Goal: Find specific page/section

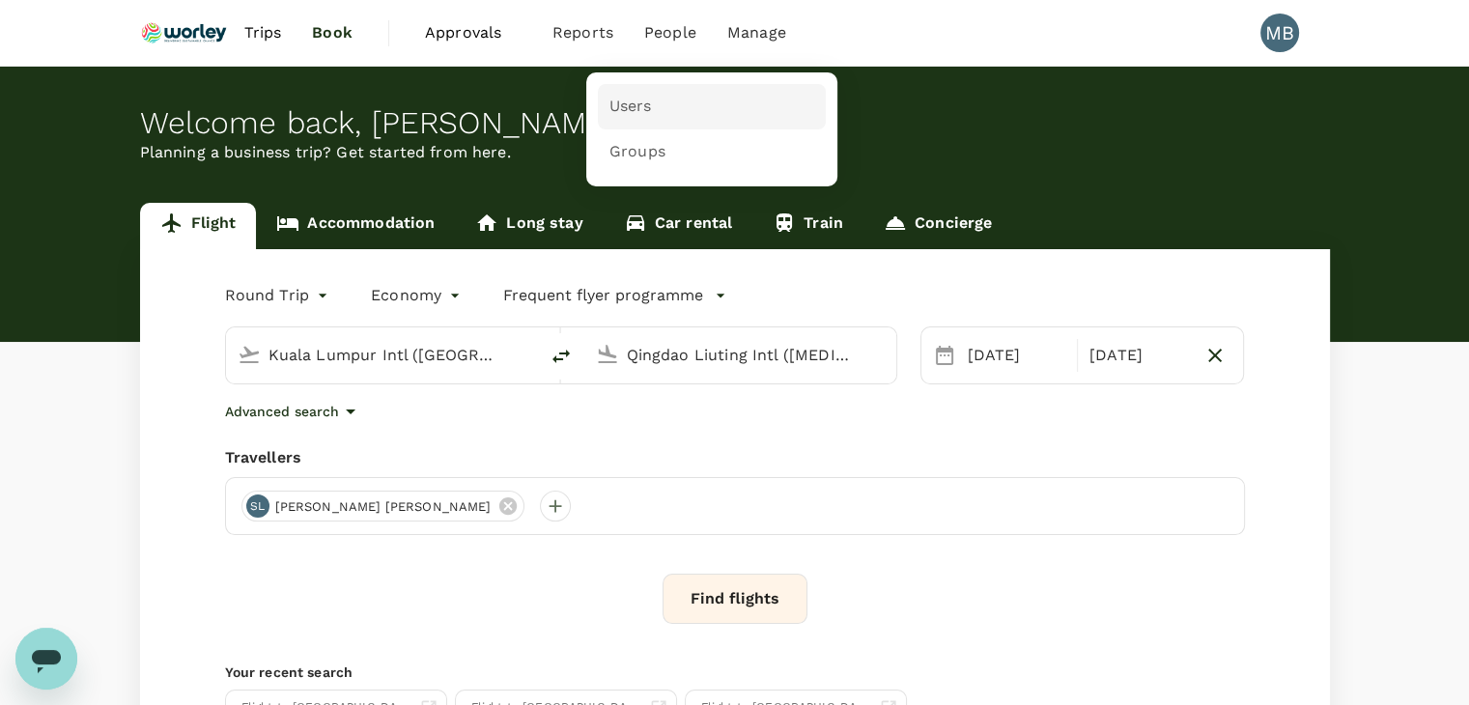
click at [651, 117] on link "Users" at bounding box center [712, 106] width 228 height 45
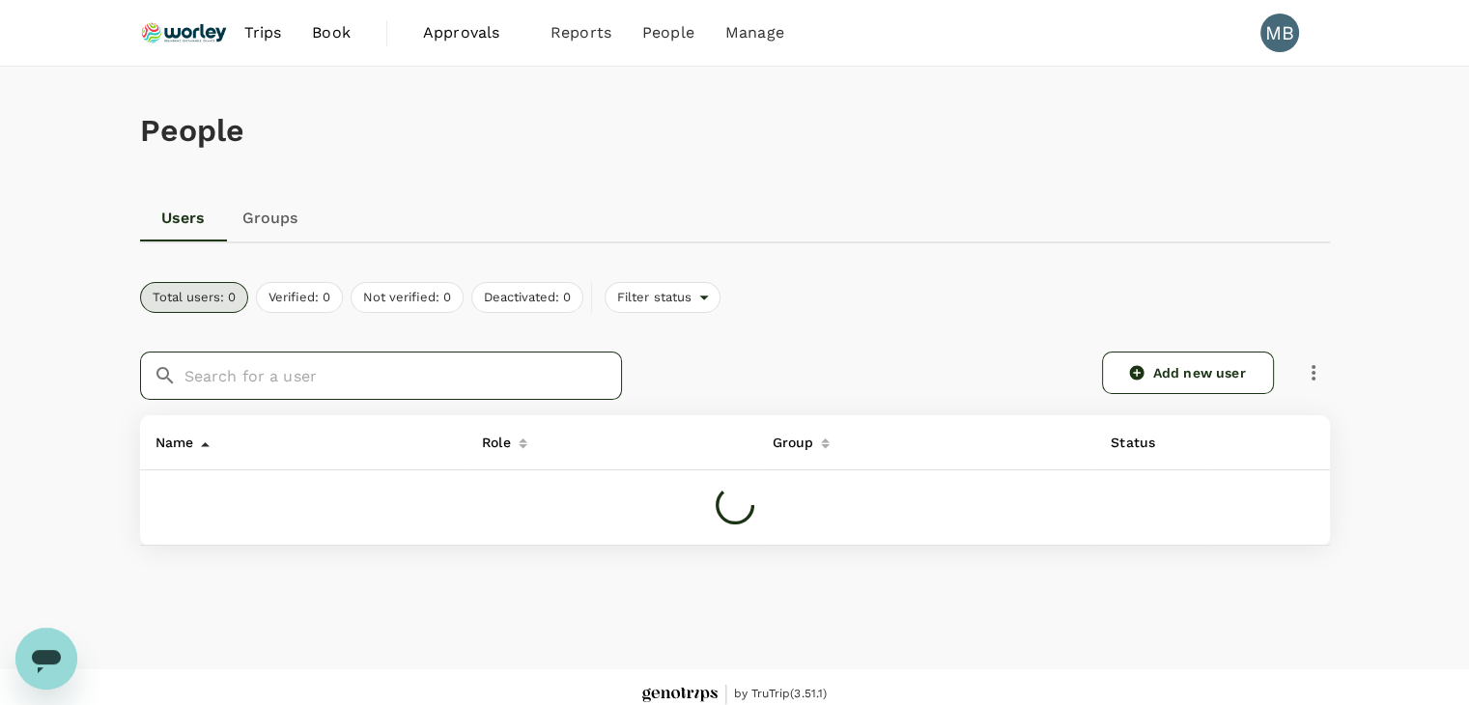
click at [375, 383] on input "text" at bounding box center [402, 376] width 437 height 48
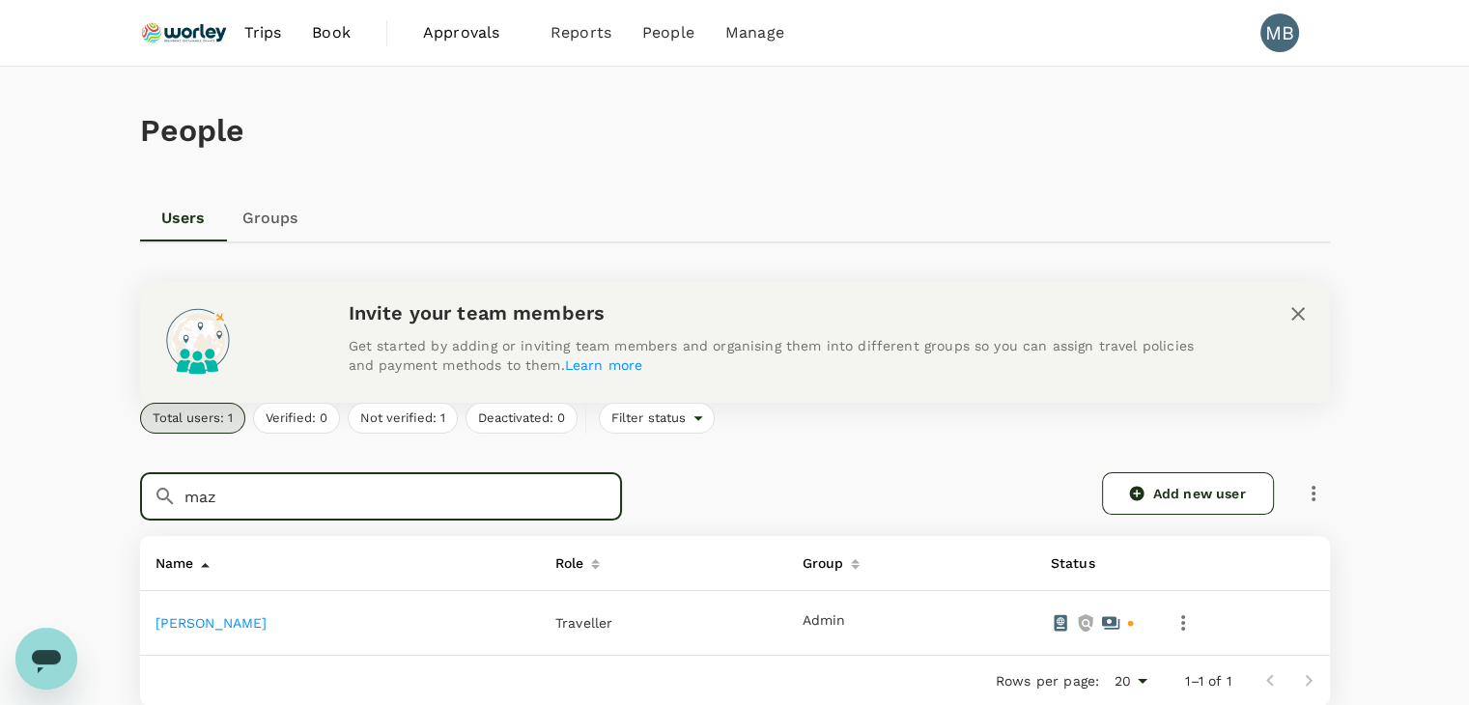
type input "maz"
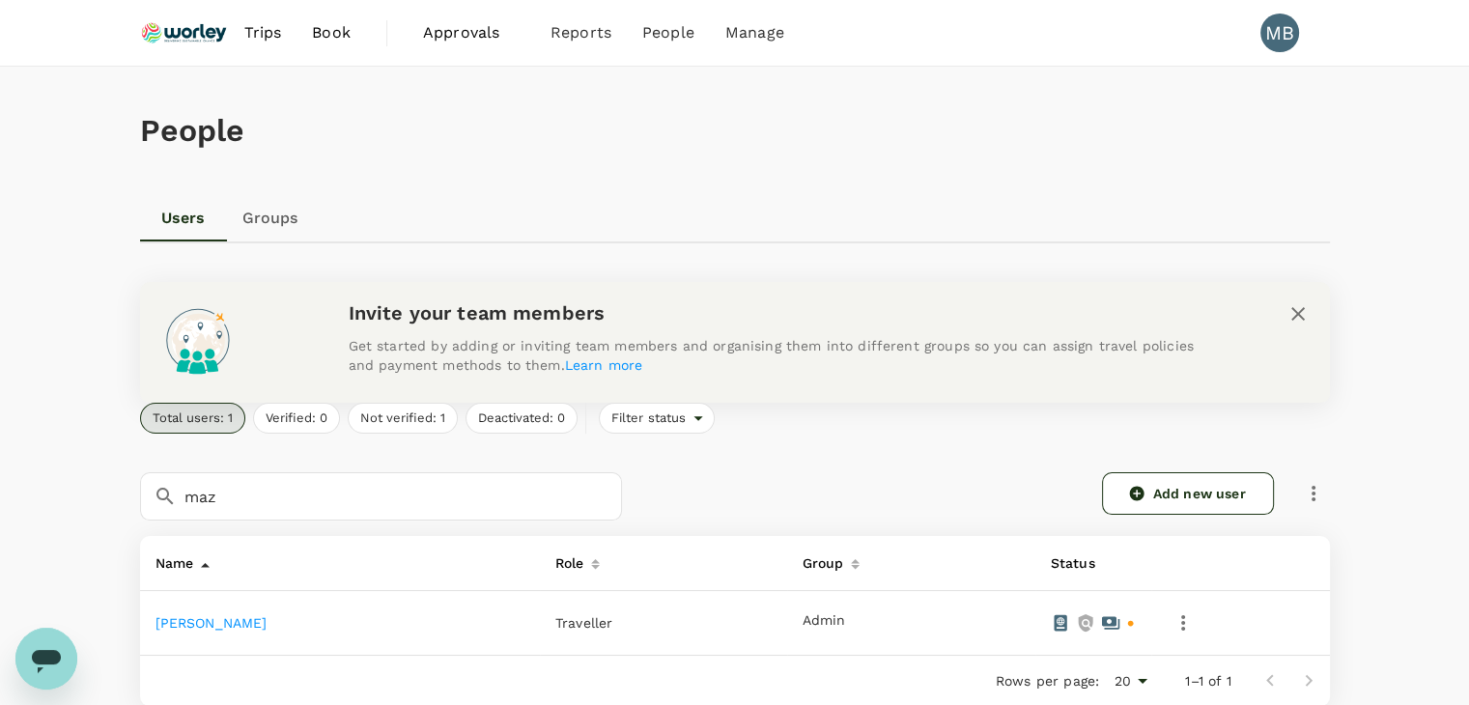
click at [179, 627] on link "[PERSON_NAME]" at bounding box center [211, 622] width 112 height 15
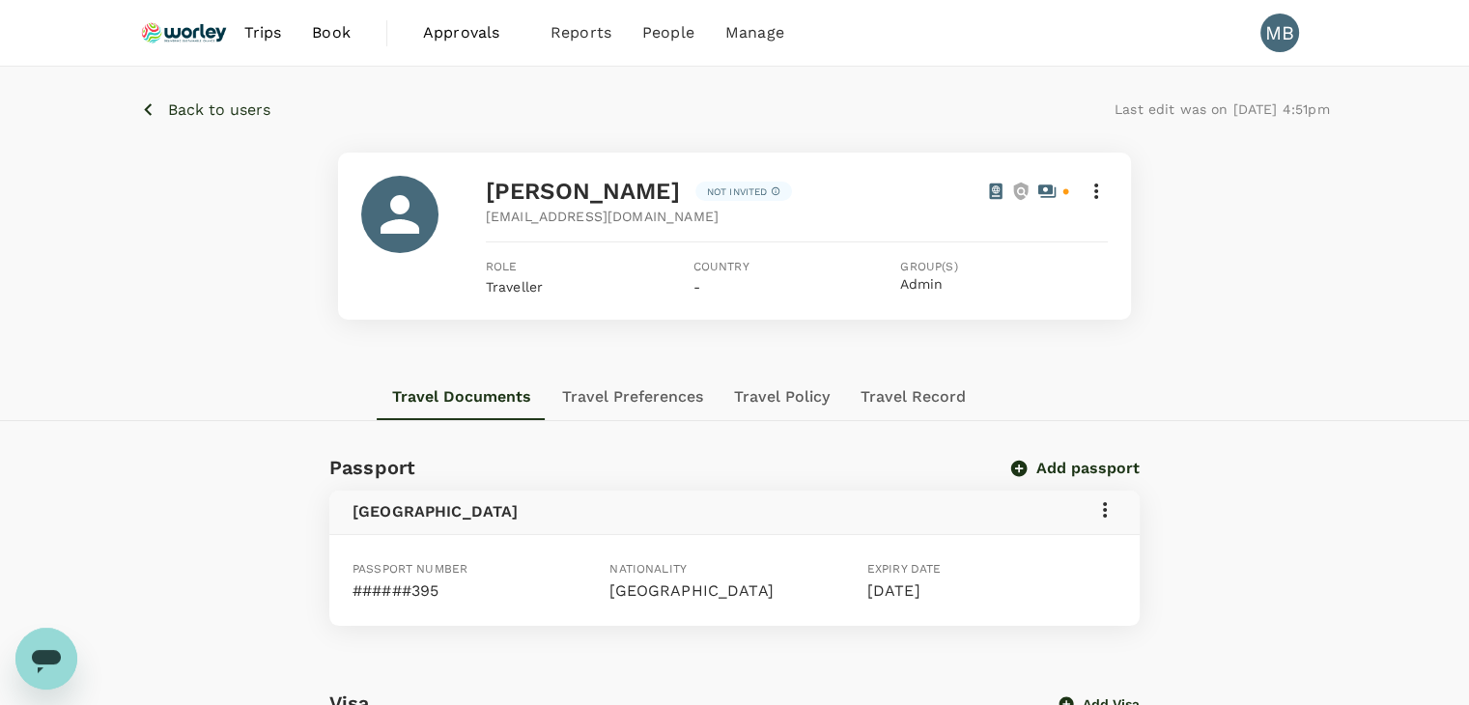
click at [162, 118] on button "Back to users" at bounding box center [205, 110] width 130 height 24
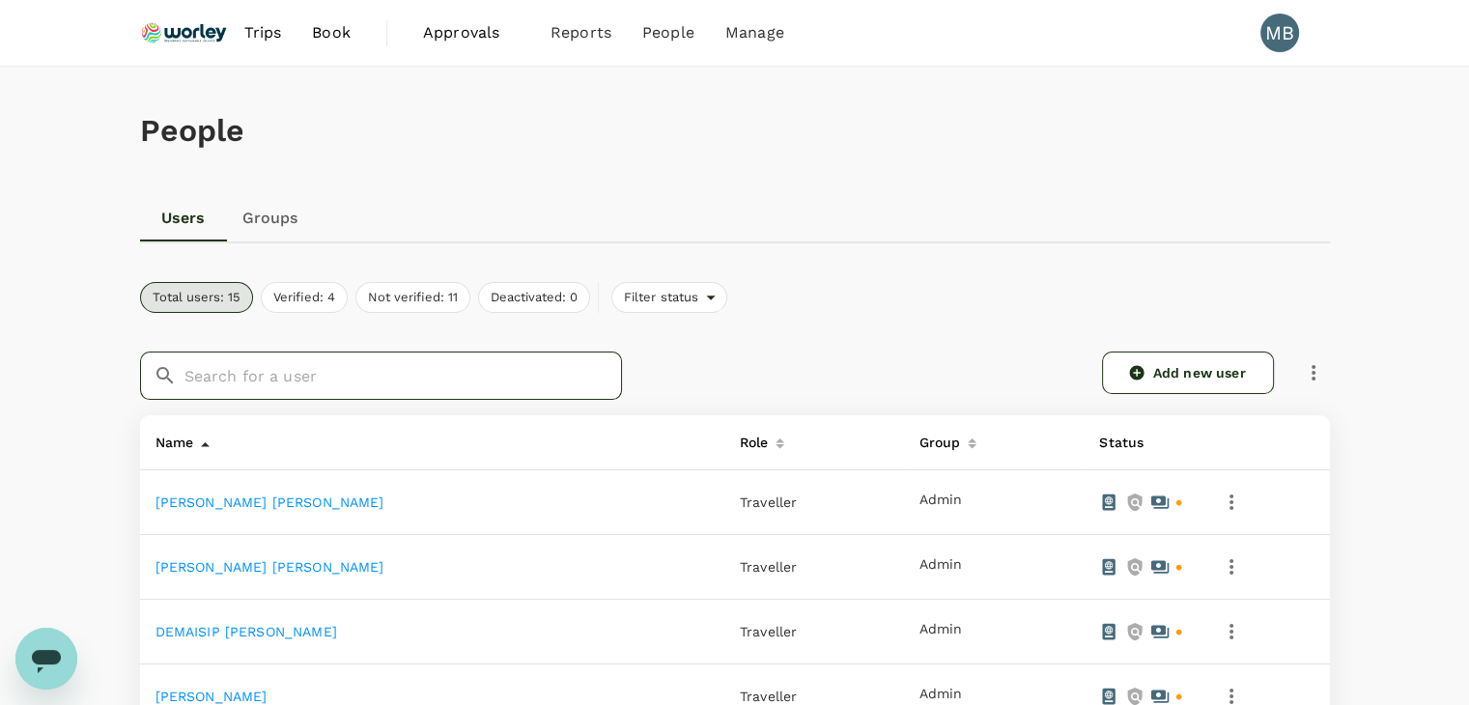
click at [239, 368] on input "text" at bounding box center [402, 376] width 437 height 48
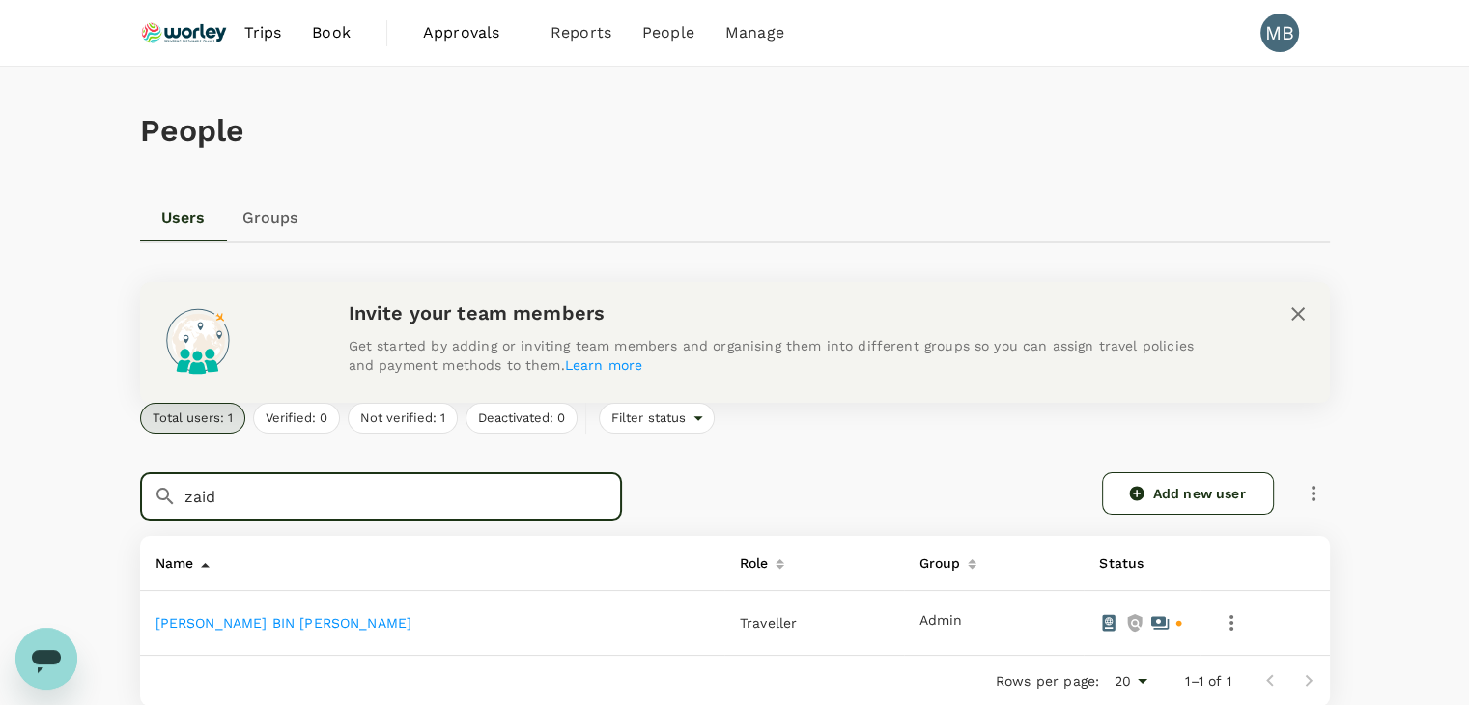
type input "zaid"
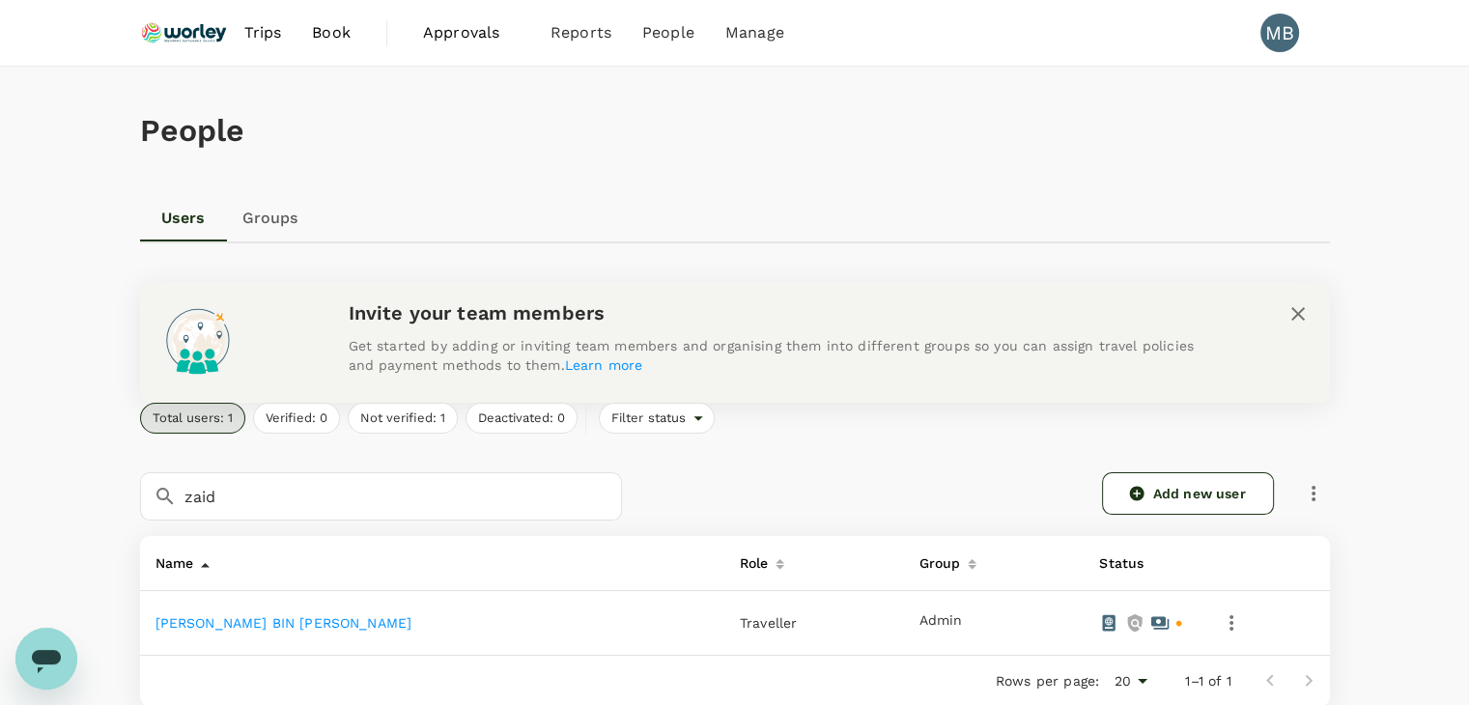
click at [221, 624] on link "[PERSON_NAME] BIN [PERSON_NAME]" at bounding box center [283, 622] width 257 height 15
